Goal: Check status: Check status

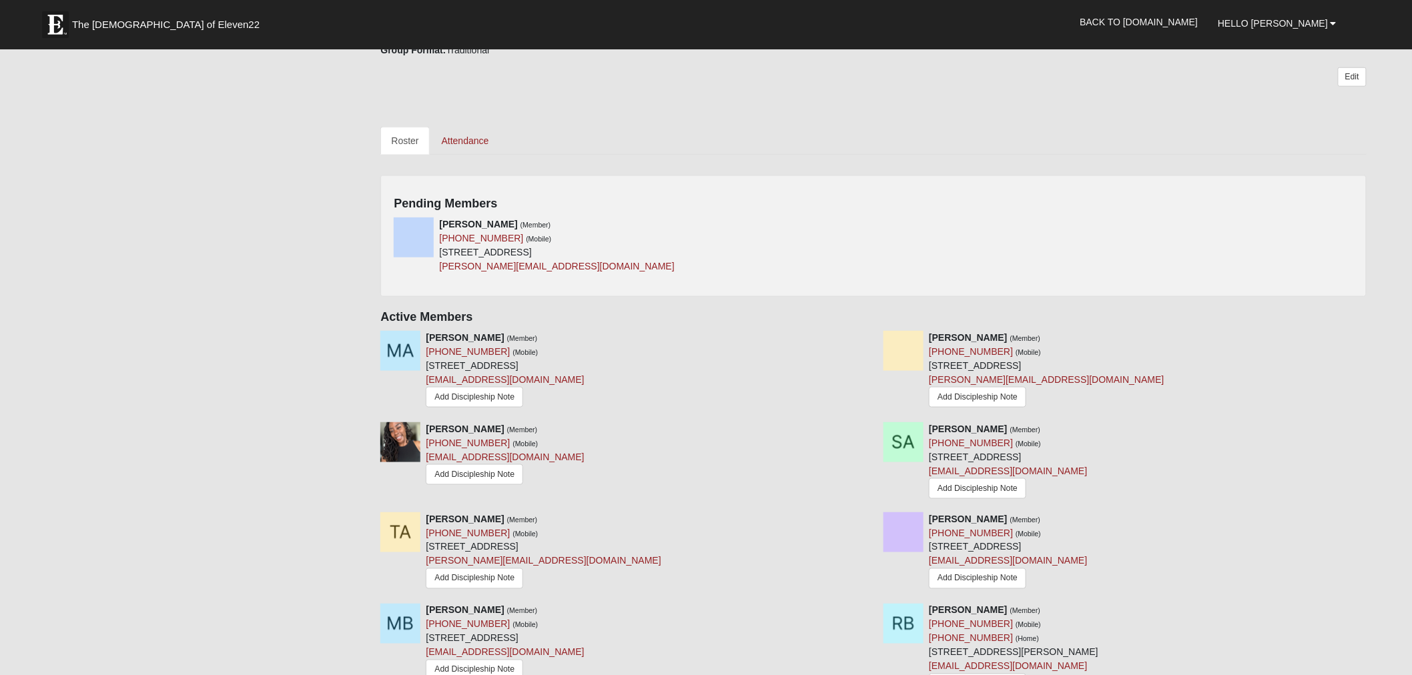
scroll to position [519, 0]
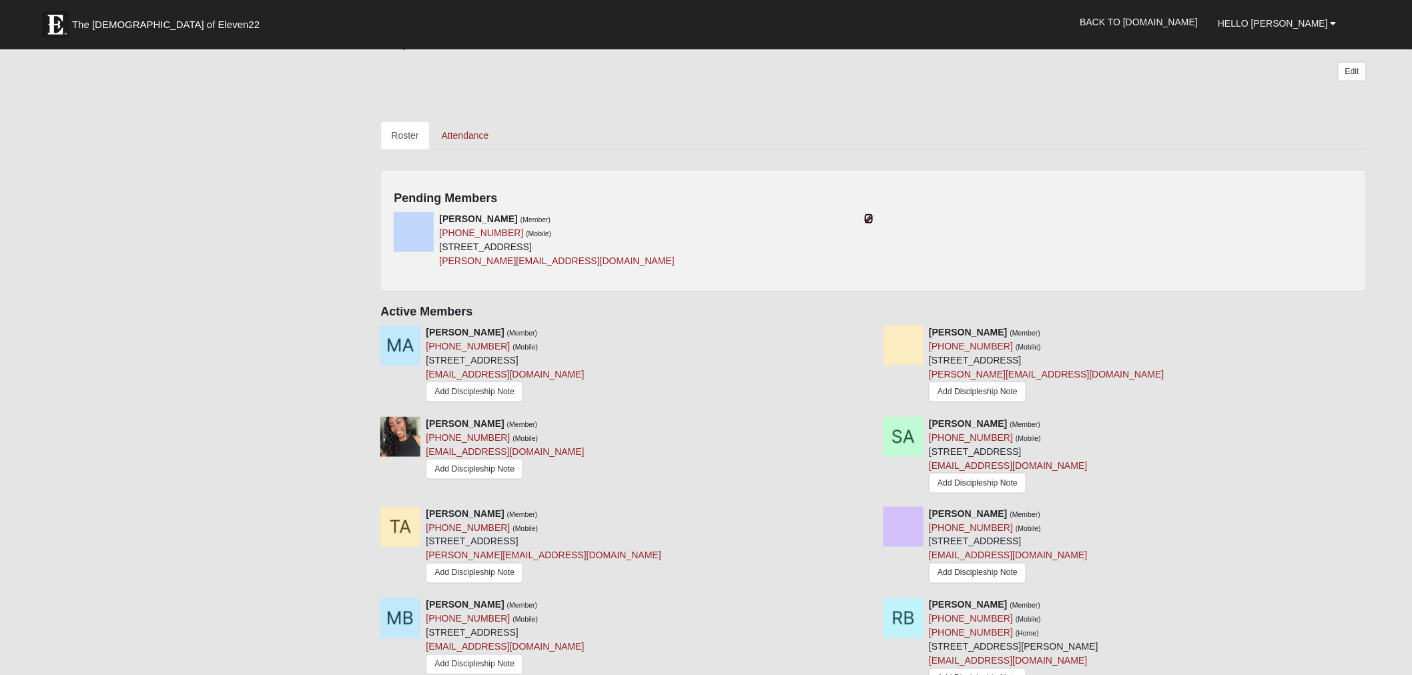
click at [871, 216] on icon at bounding box center [868, 218] width 9 height 9
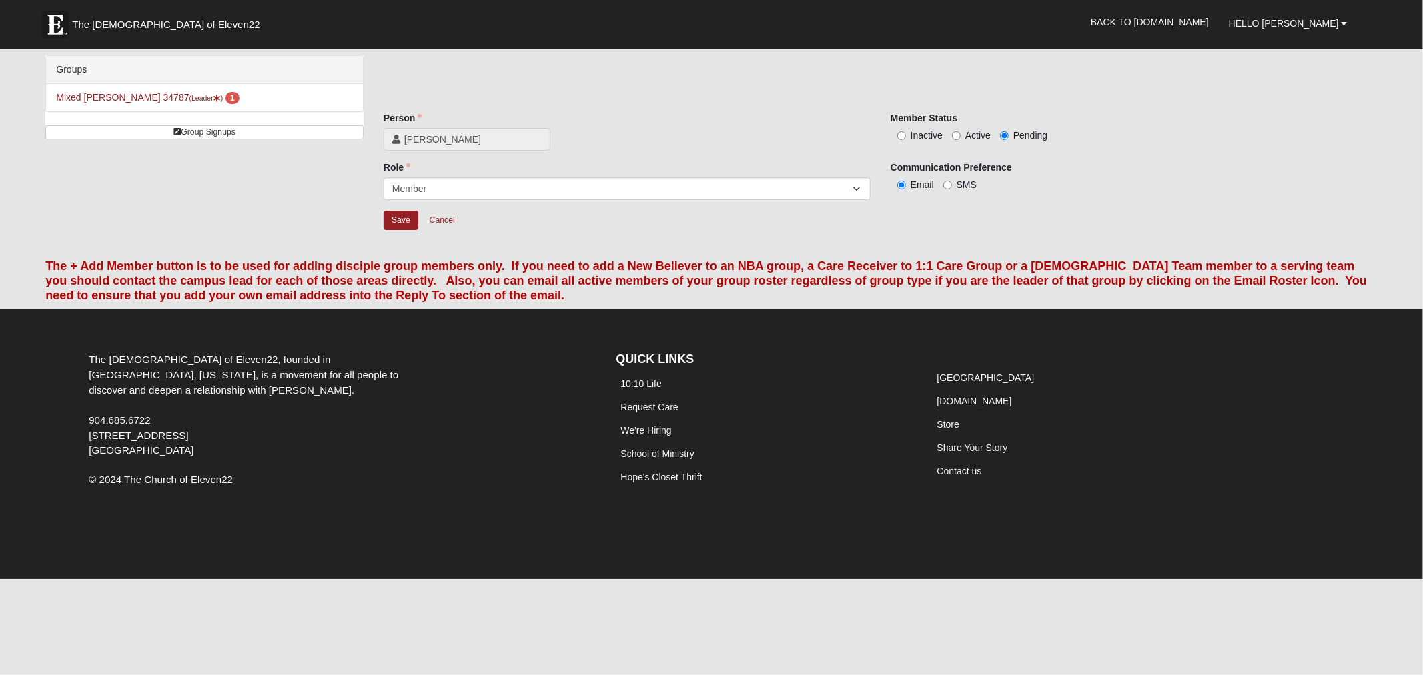
click at [957, 129] on label "Active" at bounding box center [971, 135] width 39 height 13
click at [957, 131] on input "Active" at bounding box center [956, 135] width 9 height 9
radio input "true"
click at [406, 228] on input "Save" at bounding box center [401, 220] width 35 height 19
